Goal: Task Accomplishment & Management: Use online tool/utility

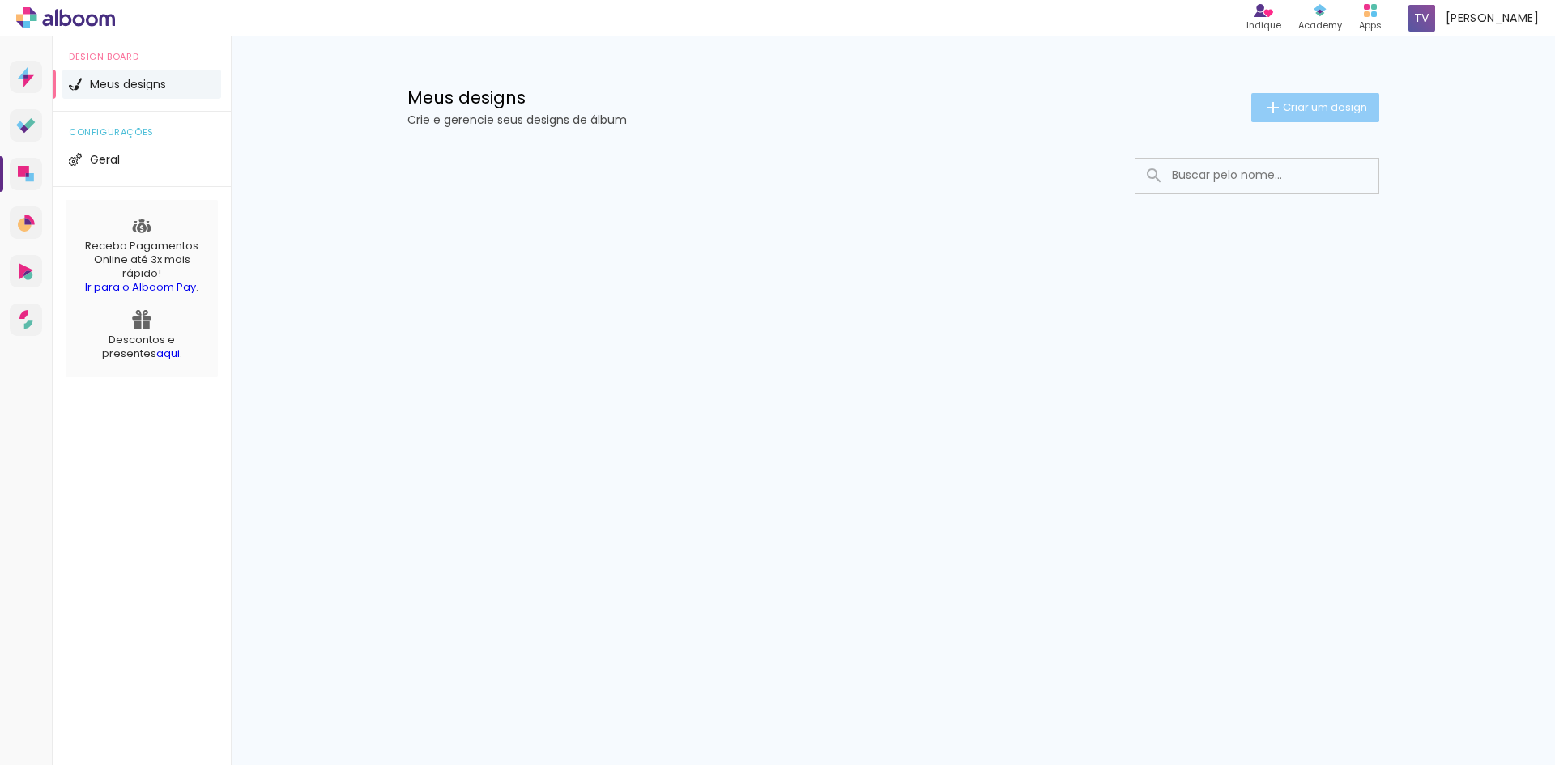
click at [1283, 111] on span "Criar um design" at bounding box center [1325, 107] width 84 height 11
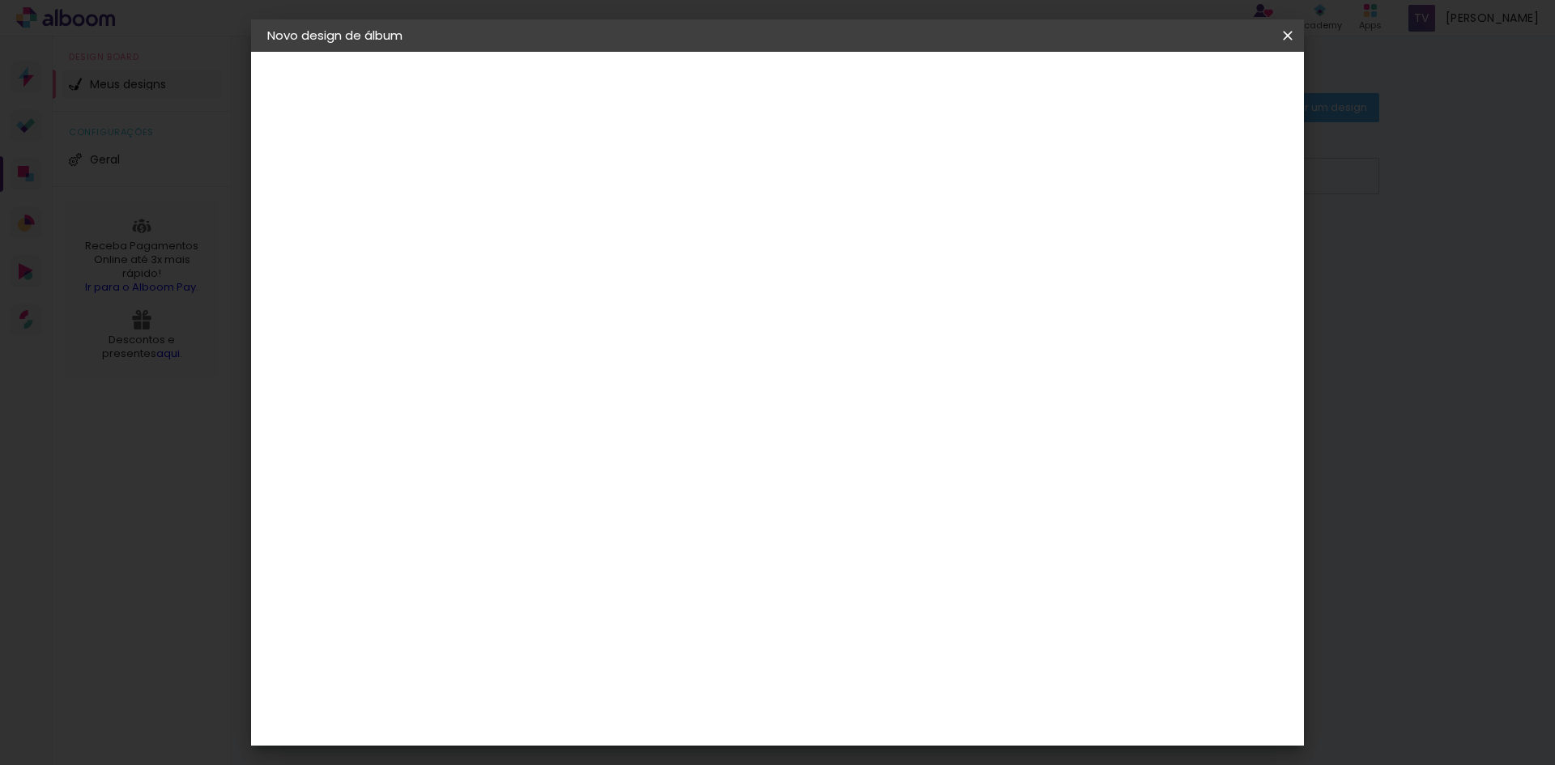
click at [538, 235] on paper-input-container "Título do álbum" at bounding box center [531, 218] width 11 height 41
click at [532, 218] on input at bounding box center [532, 217] width 0 height 25
type input "album"
type paper-input "album"
click at [0, 0] on slot "Avançar" at bounding box center [0, 0] width 0 height 0
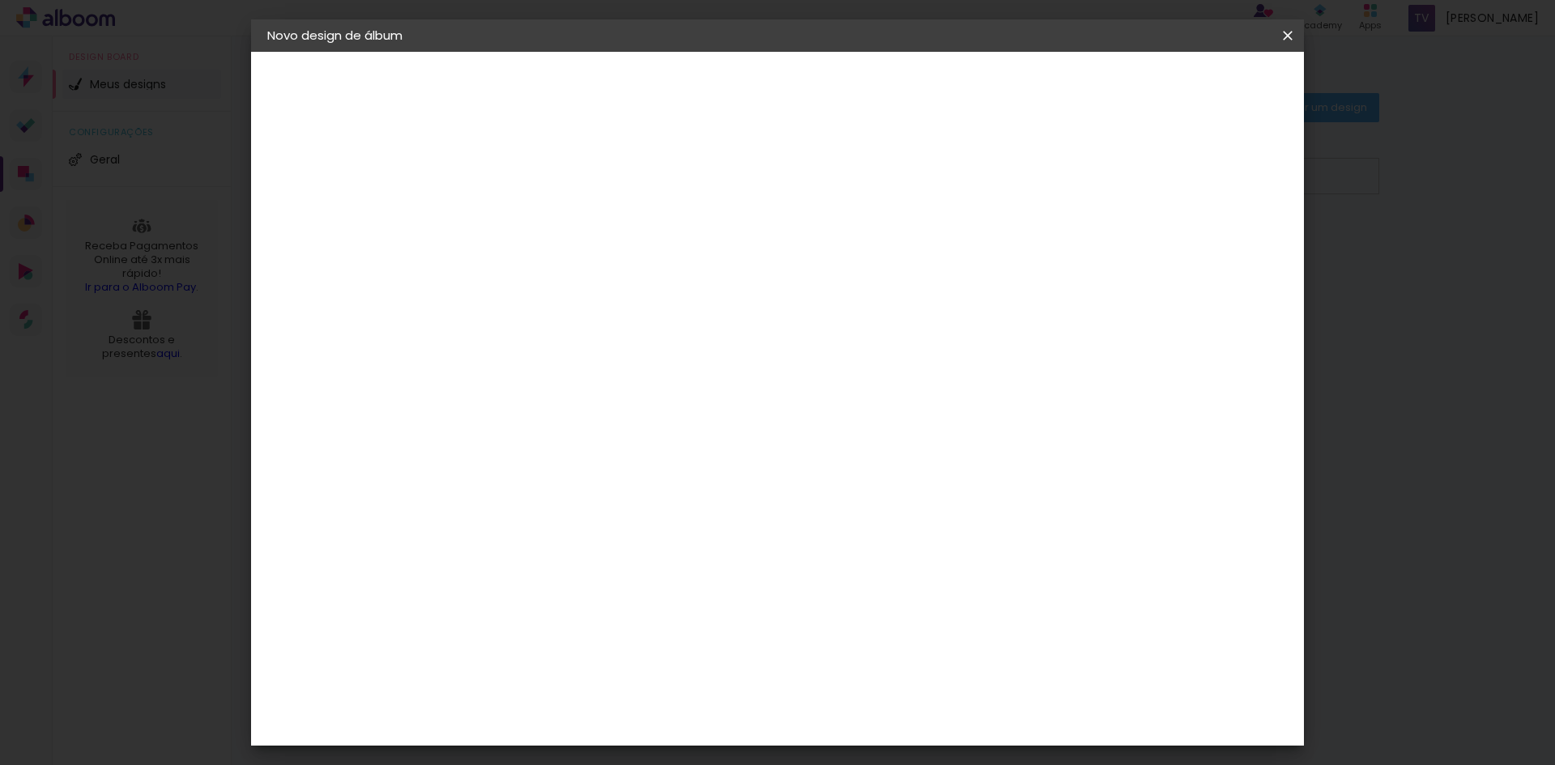
scroll to position [81, 0]
click at [0, 0] on slot "Tamanho Livre" at bounding box center [0, 0] width 0 height 0
click at [661, 251] on div "3" at bounding box center [573, 256] width 175 height 21
click at [661, 275] on paper-item "3ZERO5" at bounding box center [573, 285] width 175 height 36
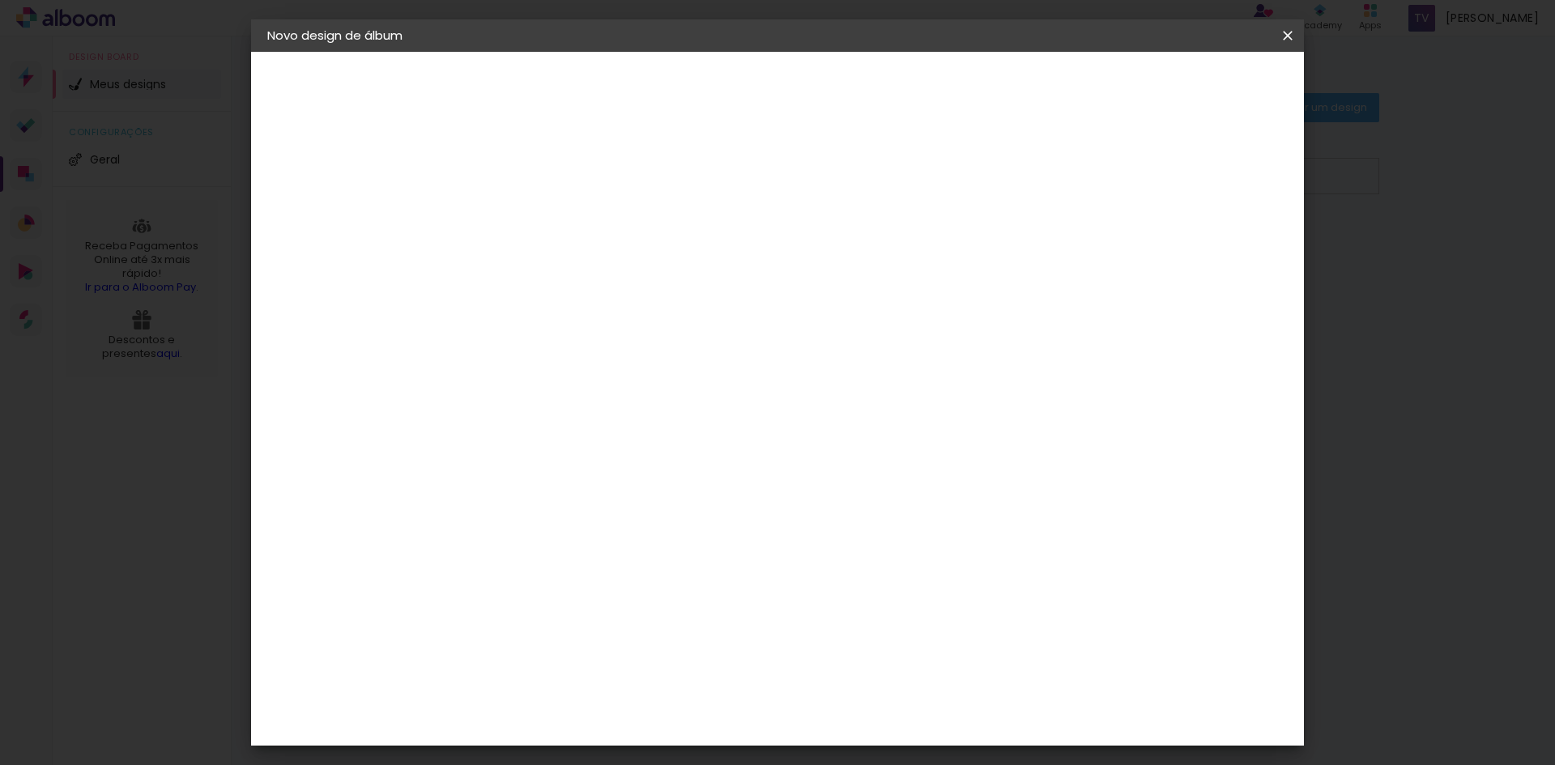
click at [567, 534] on div "Foccus Álbuns" at bounding box center [543, 547] width 45 height 26
click at [0, 0] on slot "Avançar" at bounding box center [0, 0] width 0 height 0
click at [701, 317] on span "15 × 20 cm" at bounding box center [671, 326] width 60 height 43
drag, startPoint x: 1222, startPoint y: 92, endPoint x: 1213, endPoint y: 109, distance: 19.2
click at [0, 0] on slot "Avançar" at bounding box center [0, 0] width 0 height 0
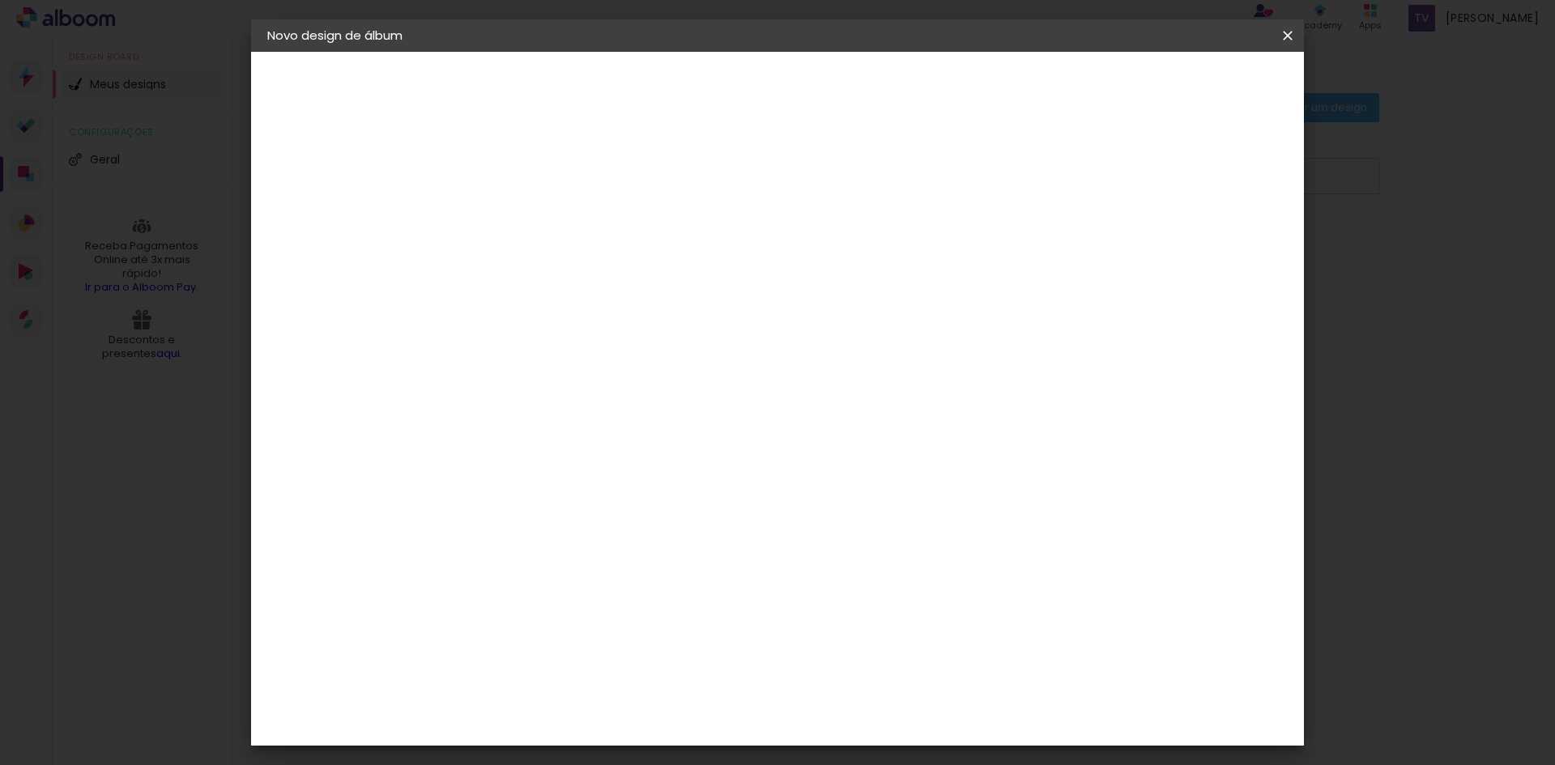
drag, startPoint x: 984, startPoint y: 412, endPoint x: 813, endPoint y: 423, distance: 171.2
click at [825, 423] on quentale-layouter at bounding box center [844, 400] width 587 height 219
drag, startPoint x: 769, startPoint y: 422, endPoint x: 613, endPoint y: 342, distance: 175.6
click at [749, 418] on div at bounding box center [700, 445] width 133 height 87
click at [1293, 30] on iron-icon at bounding box center [1287, 36] width 19 height 16
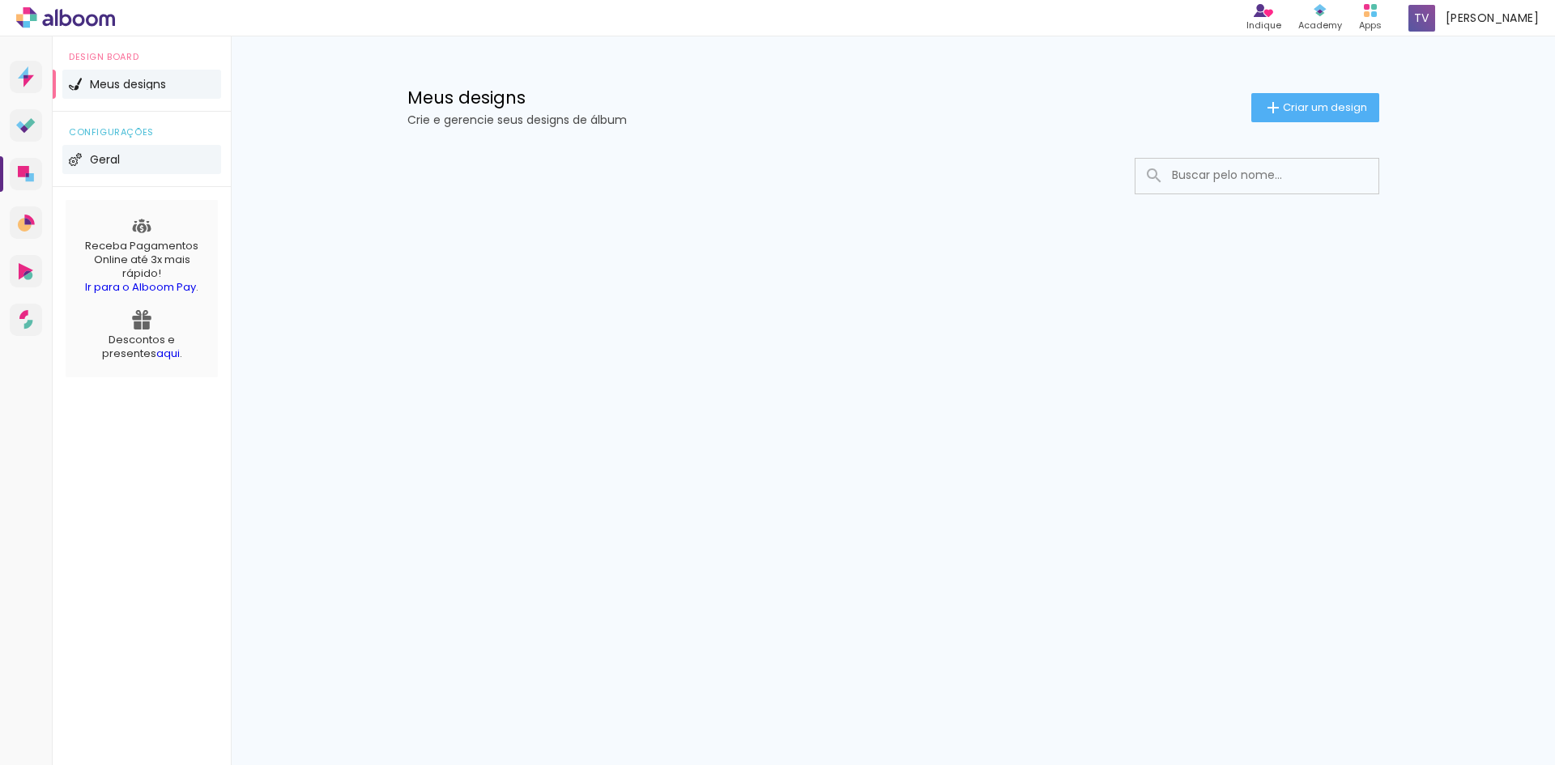
click at [178, 154] on li "Geral" at bounding box center [141, 159] width 159 height 29
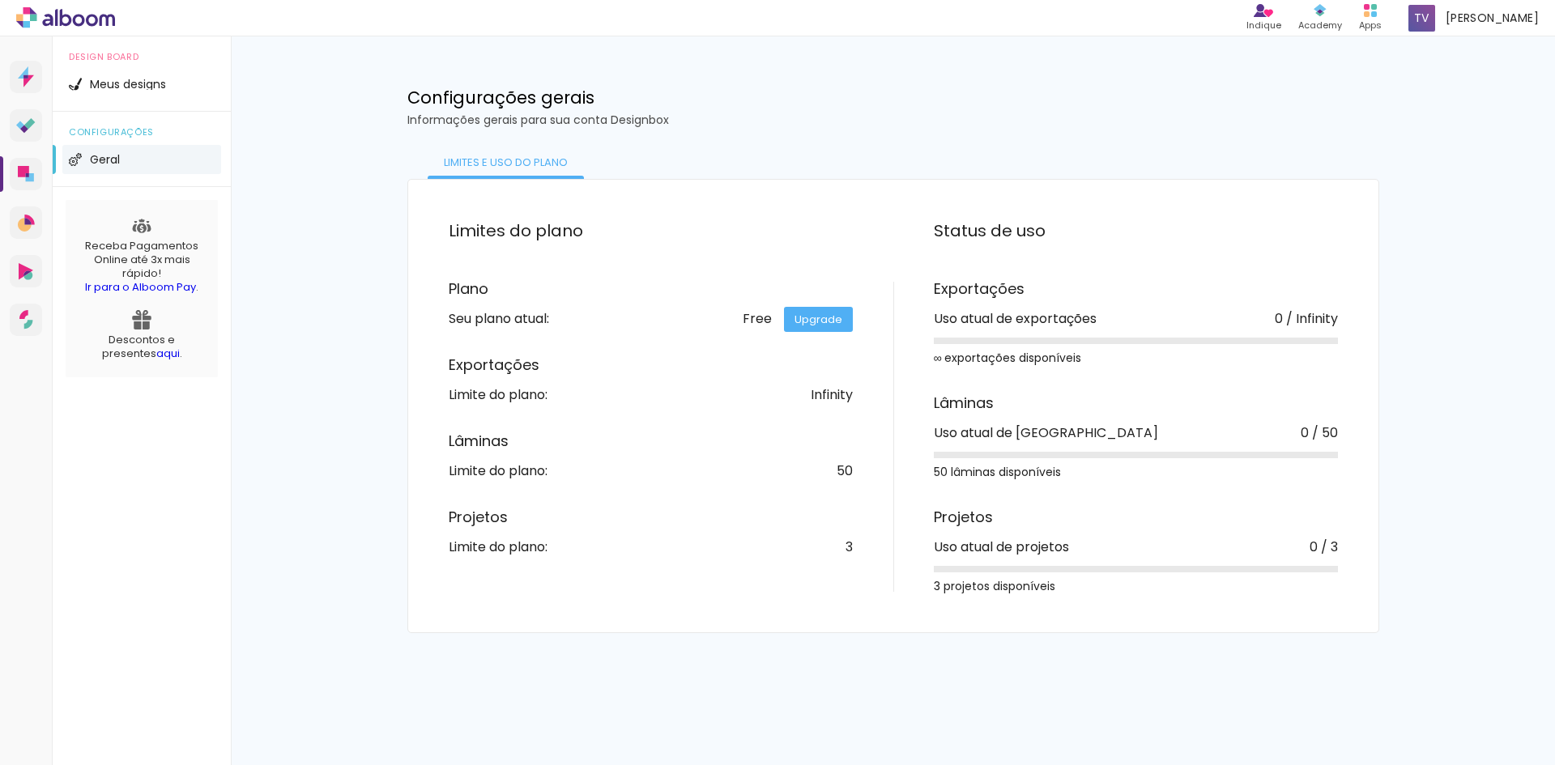
drag, startPoint x: 470, startPoint y: 445, endPoint x: 594, endPoint y: 436, distance: 123.5
click at [590, 435] on h3 "Lâminas" at bounding box center [651, 441] width 404 height 15
click at [465, 459] on div "Lâminas Limite do plano: 50" at bounding box center [651, 456] width 404 height 44
drag, startPoint x: 302, startPoint y: 390, endPoint x: 296, endPoint y: 384, distance: 9.2
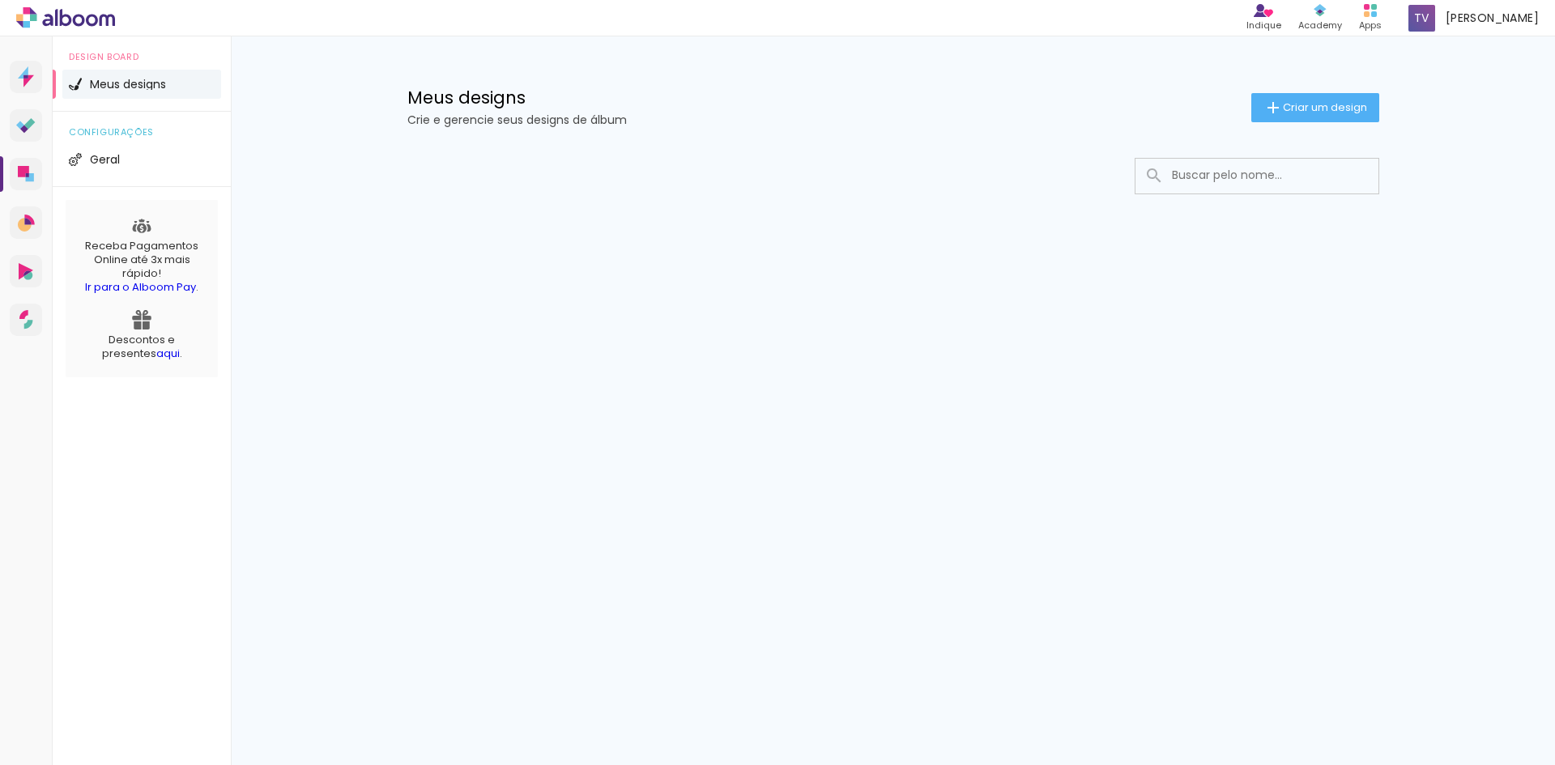
drag, startPoint x: 729, startPoint y: 270, endPoint x: 1083, endPoint y: 27, distance: 430.3
